Goal: Find specific page/section: Find specific page/section

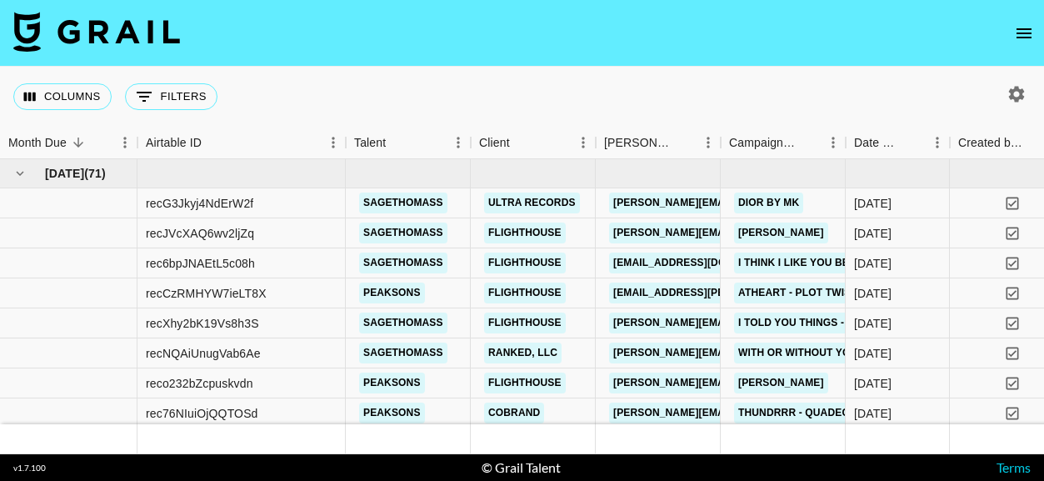
click at [1026, 32] on icon "open drawer" at bounding box center [1023, 33] width 15 height 10
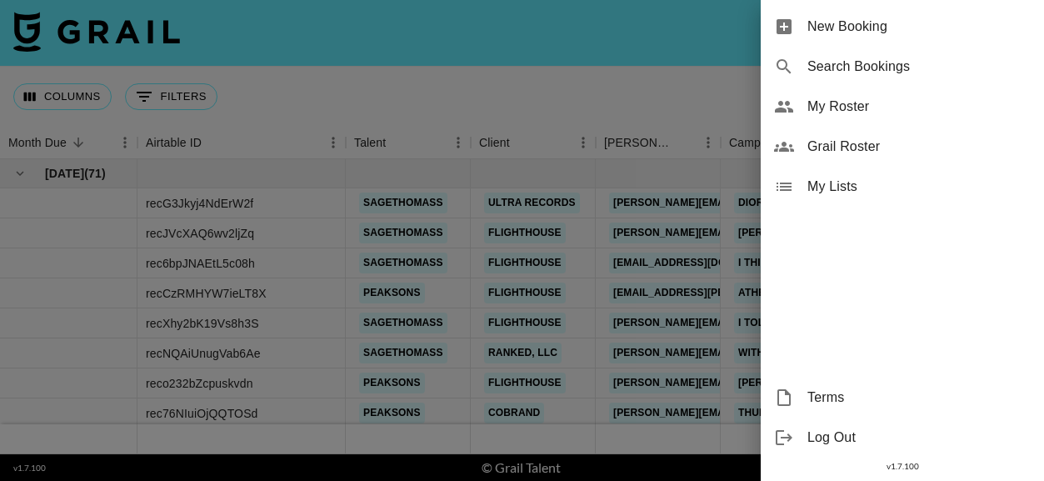
click at [877, 142] on span "Grail Roster" at bounding box center [918, 147] width 223 height 20
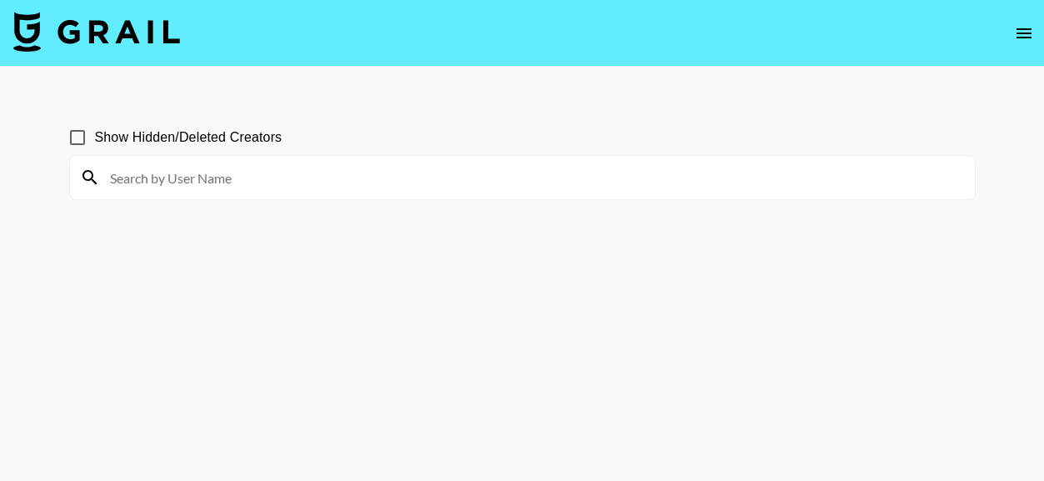
click at [224, 179] on input at bounding box center [532, 177] width 865 height 27
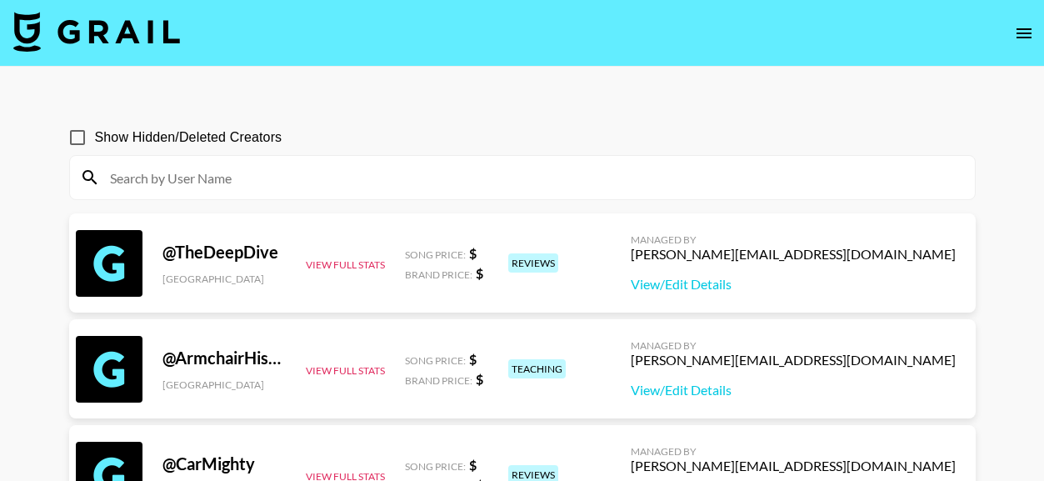
click at [218, 182] on input at bounding box center [532, 177] width 865 height 27
paste input "connorsettlesmith"
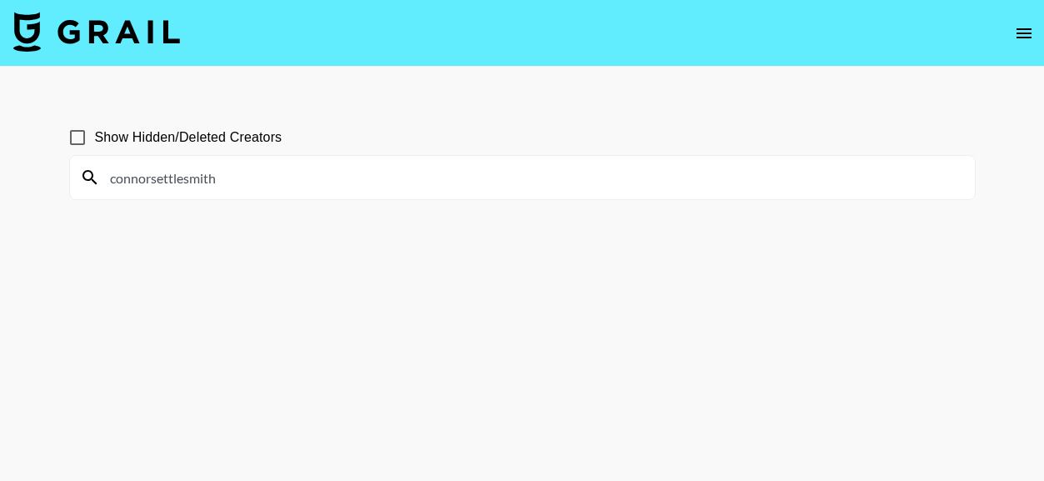
type input "connorsettlesmith"
